Goal: Task Accomplishment & Management: Use online tool/utility

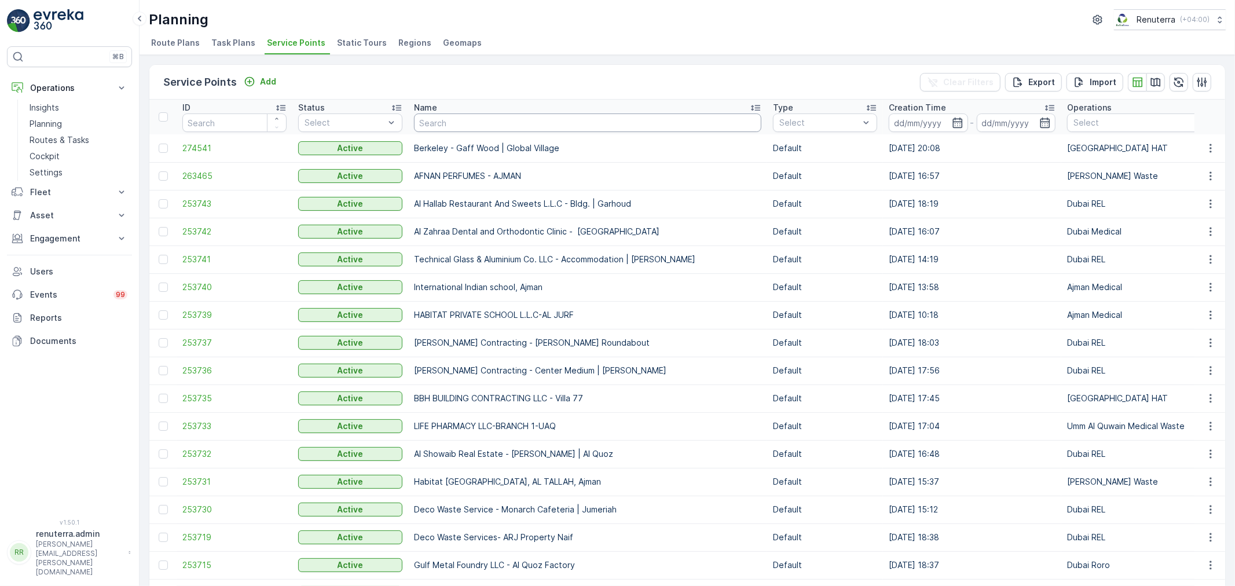
click at [489, 126] on input "text" at bounding box center [587, 122] width 347 height 19
type input "[PERSON_NAME]"
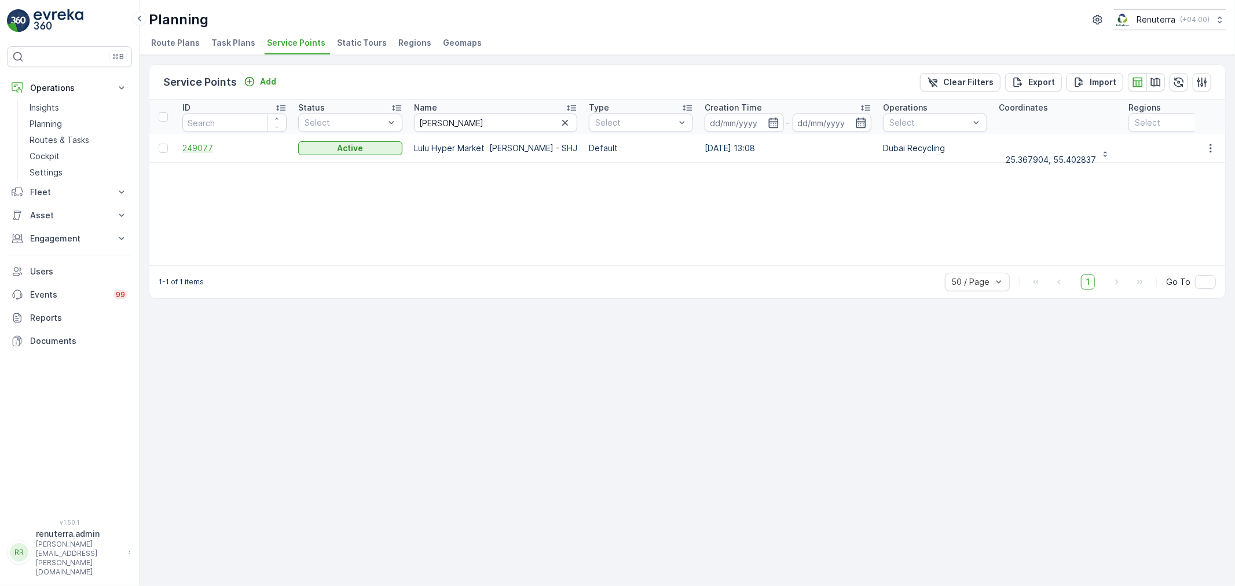
click at [193, 146] on span "249077" at bounding box center [234, 148] width 104 height 12
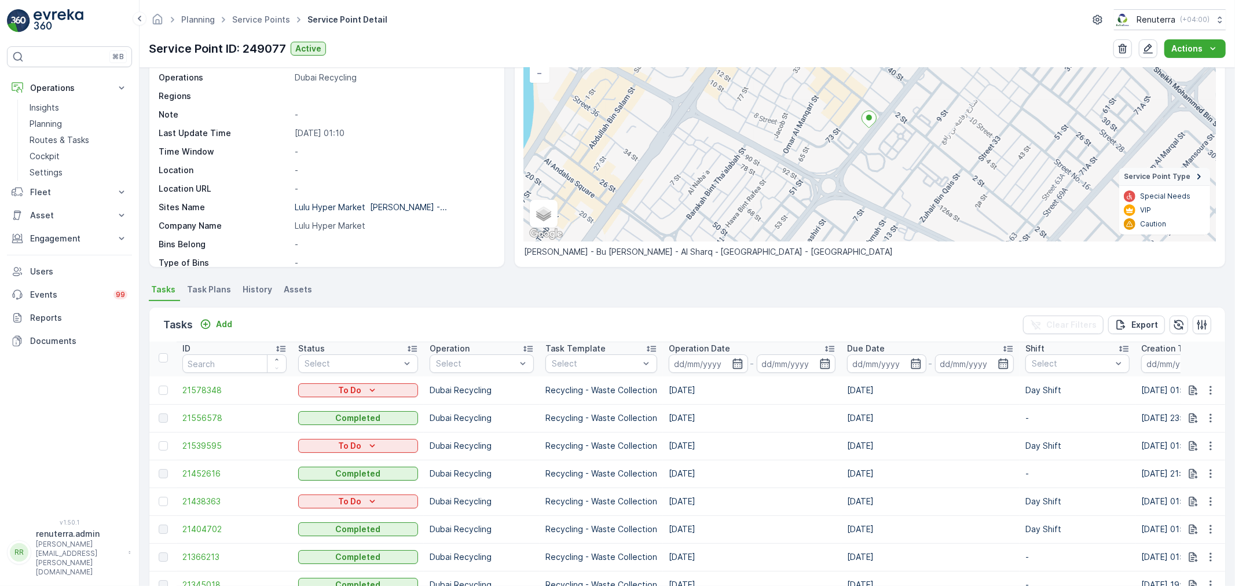
scroll to position [129, 0]
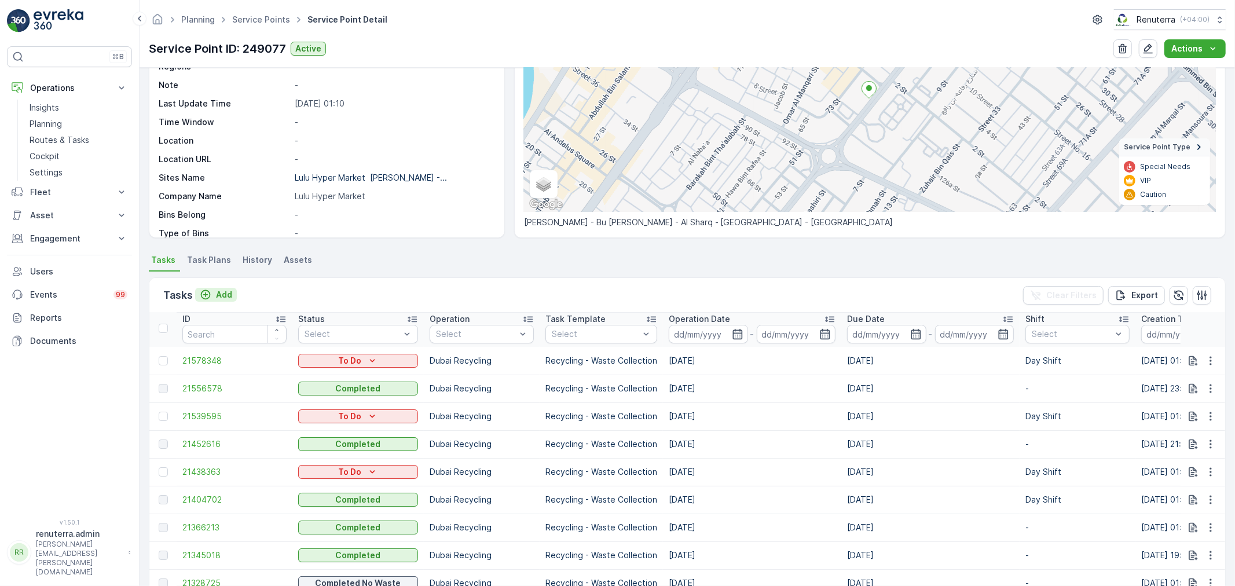
click at [227, 298] on p "Add" at bounding box center [224, 295] width 16 height 12
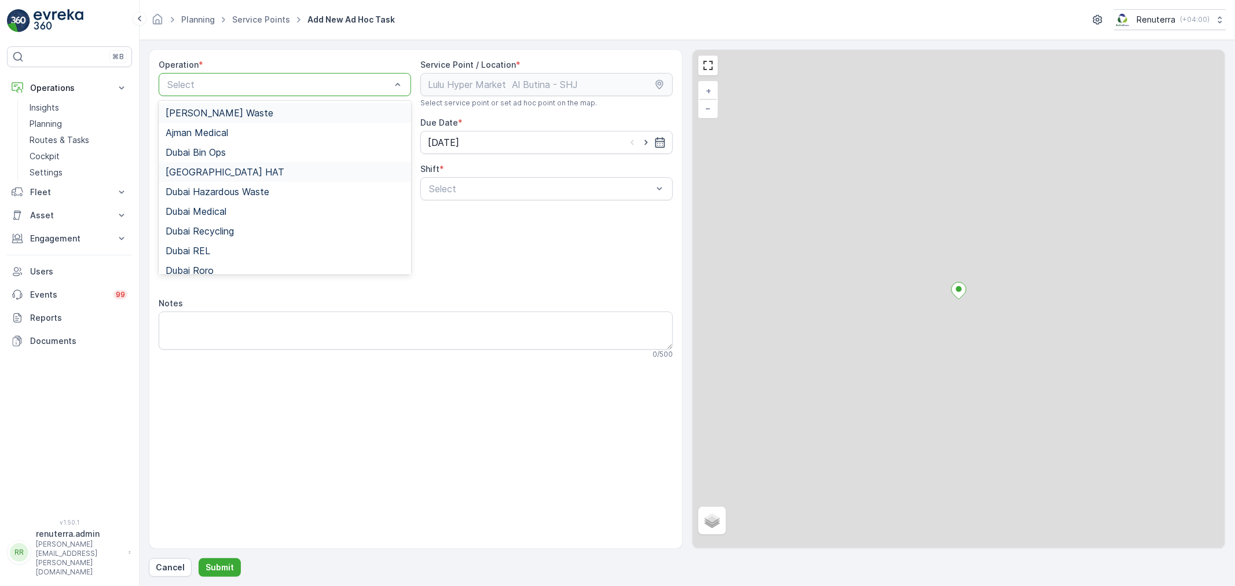
drag, startPoint x: 221, startPoint y: 78, endPoint x: 225, endPoint y: 168, distance: 89.8
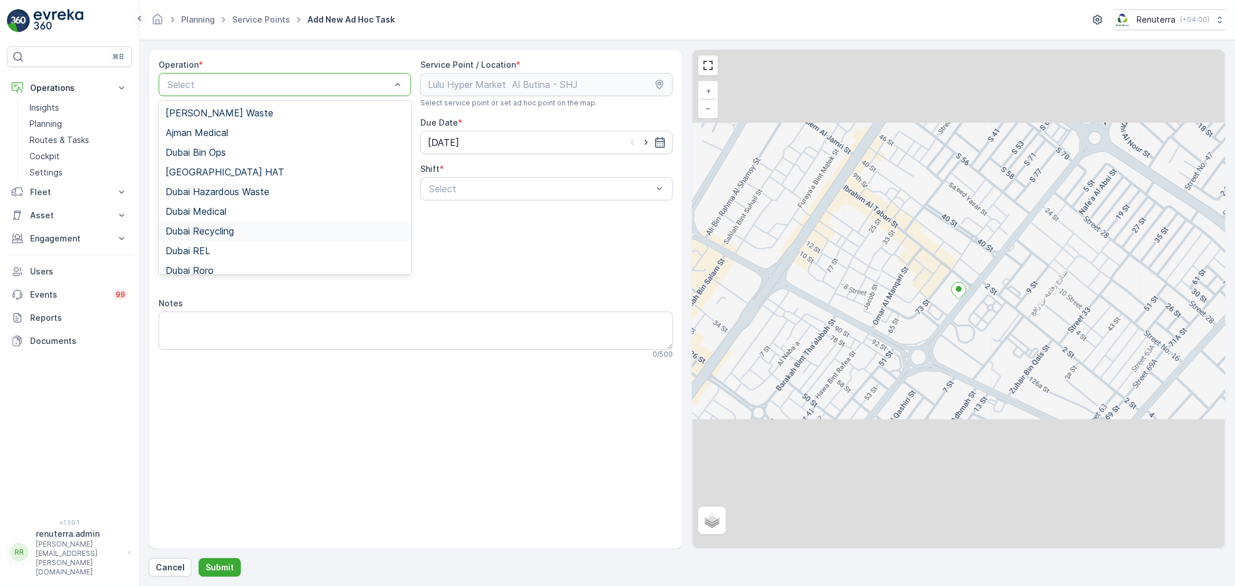
click at [212, 233] on span "Dubai Recycling" at bounding box center [200, 231] width 68 height 10
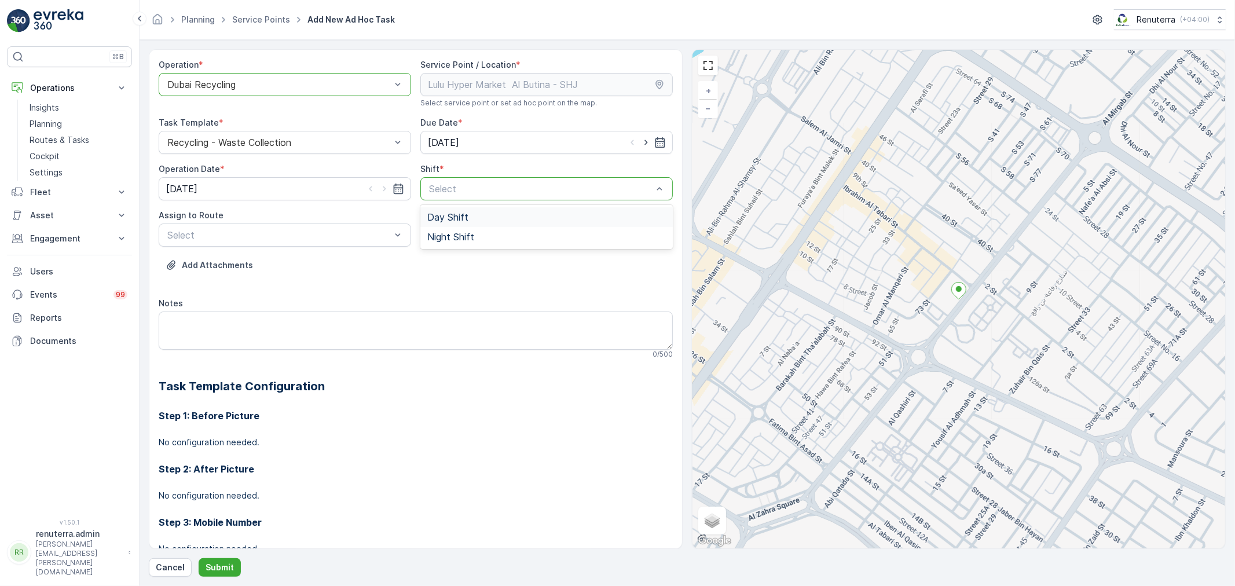
click at [468, 218] on div "Day Shift" at bounding box center [546, 217] width 239 height 10
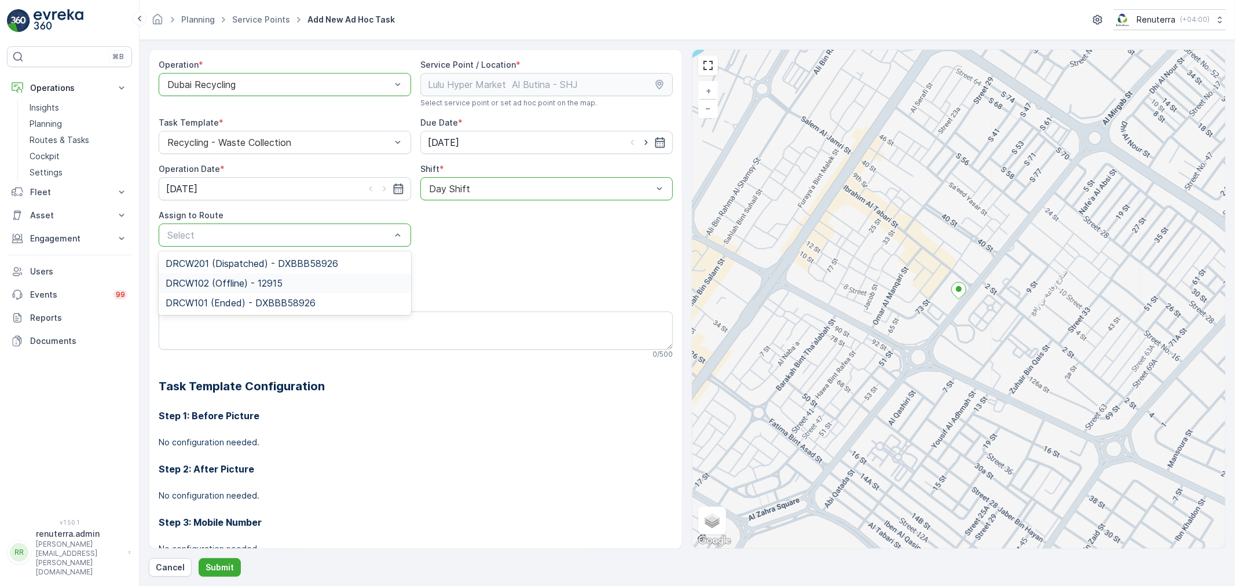
click at [212, 281] on span "DRCW102 (Offline) - 12915" at bounding box center [224, 283] width 117 height 10
click at [209, 580] on form "Operation * option Dubai Recycling, selected. Dubai Recycling Service Point / L…" at bounding box center [687, 313] width 1095 height 546
click at [217, 573] on p "Submit" at bounding box center [220, 568] width 28 height 12
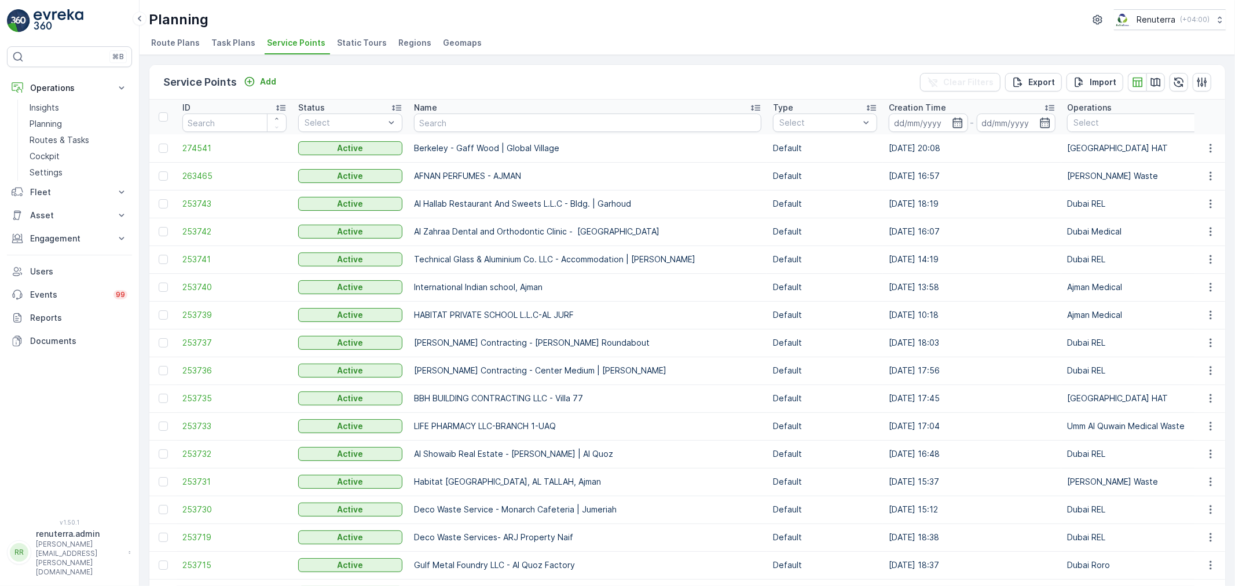
click at [464, 529] on td "Deco Waste Services- ARJ Property Naif" at bounding box center [587, 537] width 359 height 28
